Goal: Task Accomplishment & Management: Manage account settings

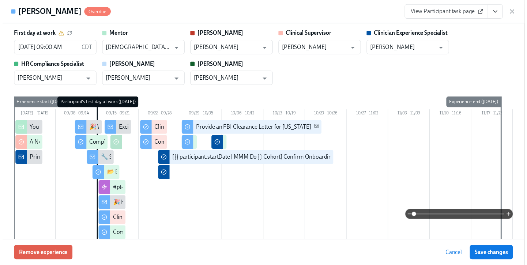
scroll to position [1232, 0]
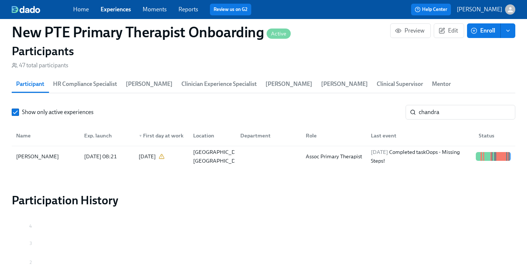
click at [124, 8] on link "Experiences" at bounding box center [116, 9] width 30 height 7
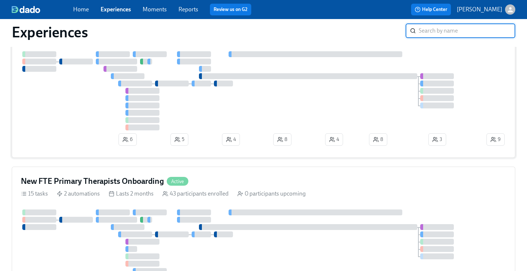
scroll to position [148, 0]
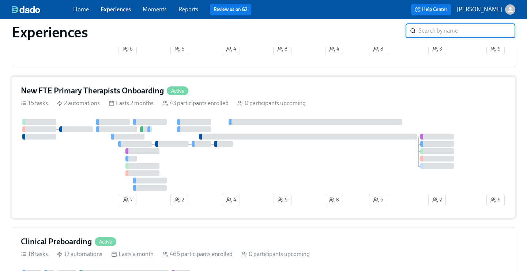
click at [266, 96] on div "New FTE Primary Therapists Onboarding Active" at bounding box center [263, 90] width 485 height 11
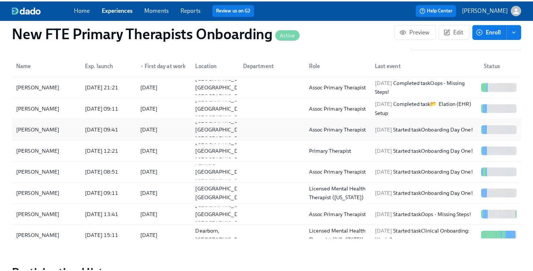
scroll to position [730, 0]
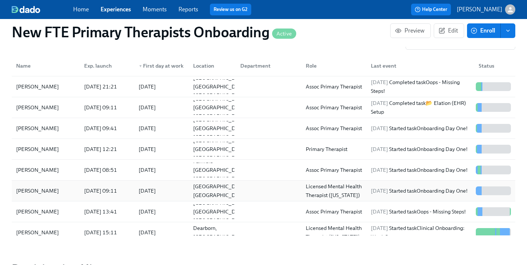
click at [31, 187] on div "[PERSON_NAME]" at bounding box center [37, 191] width 49 height 9
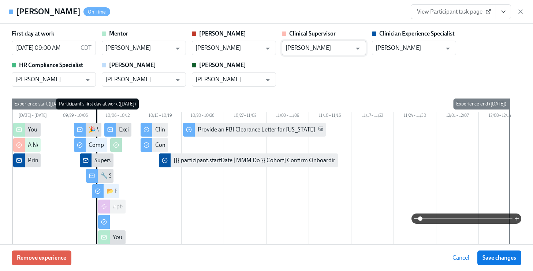
click at [313, 47] on input "[PERSON_NAME]" at bounding box center [318, 48] width 66 height 15
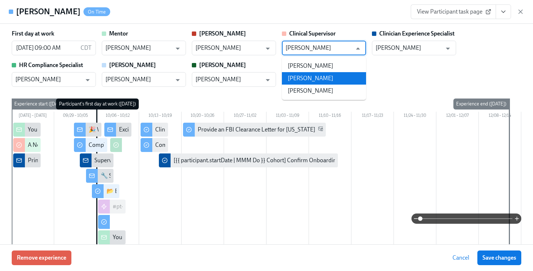
click at [338, 80] on li "[PERSON_NAME]" at bounding box center [324, 78] width 84 height 12
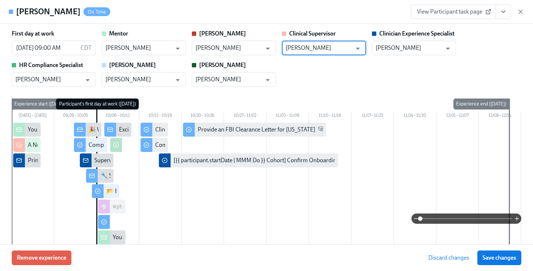
type input "[PERSON_NAME]"
click at [505, 259] on span "Save changes" at bounding box center [499, 257] width 34 height 7
type input "[PERSON_NAME]"
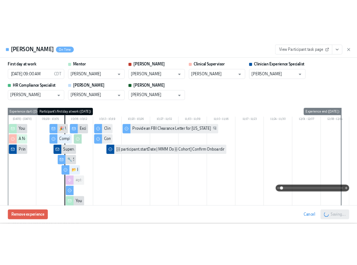
scroll to position [0, 6194]
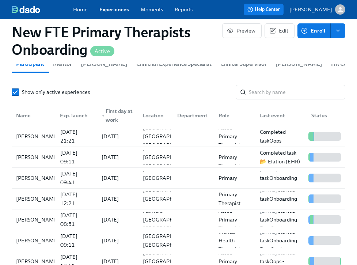
scroll to position [679, 0]
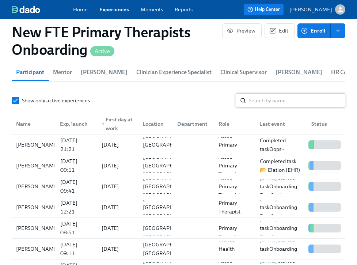
click at [286, 104] on input "search" at bounding box center [297, 100] width 97 height 15
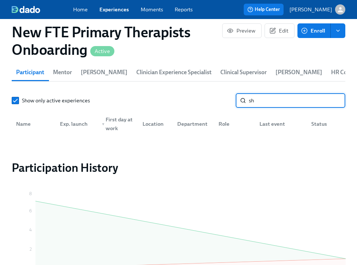
type input "s"
